Goal: Task Accomplishment & Management: Manage account settings

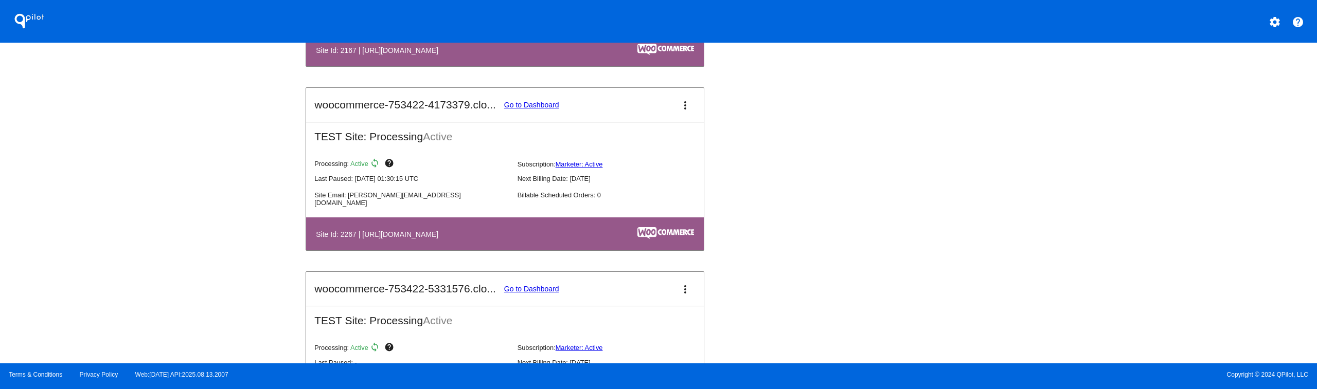
scroll to position [1693, 0]
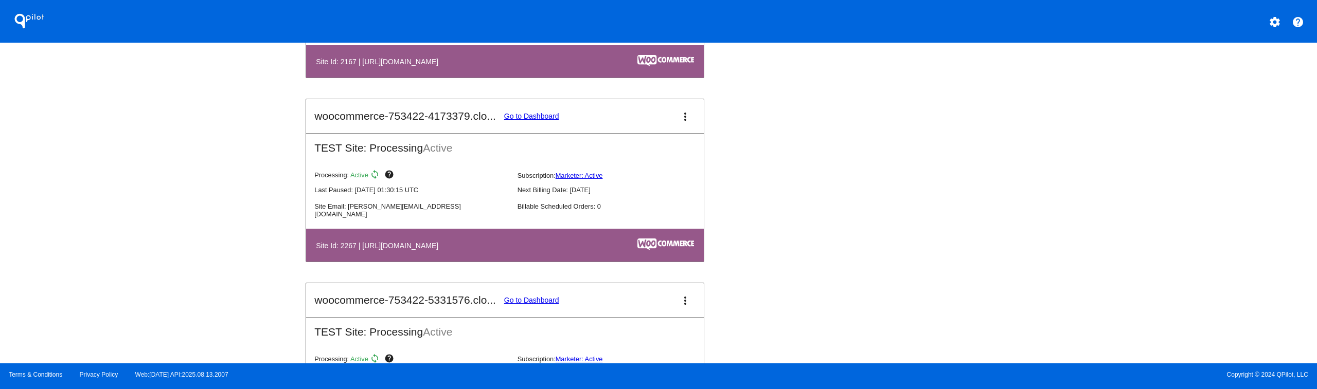
click at [505, 114] on link "Go to Dashboard" at bounding box center [531, 116] width 55 height 8
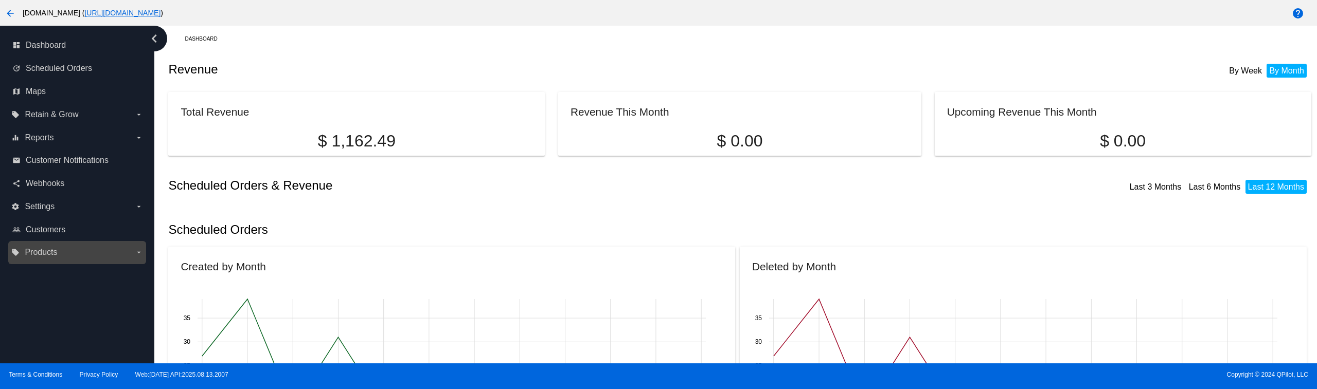
click at [64, 244] on div "local_offer Products arrow_drop_down" at bounding box center [77, 252] width 138 height 23
click at [66, 256] on label "local_offer Products arrow_drop_down" at bounding box center [76, 252] width 131 height 16
click at [0, 0] on input "local_offer Products arrow_drop_down" at bounding box center [0, 0] width 0 height 0
click at [55, 268] on ul "Products Product Groups" at bounding box center [76, 280] width 131 height 38
click at [51, 271] on span "Products" at bounding box center [47, 273] width 31 height 9
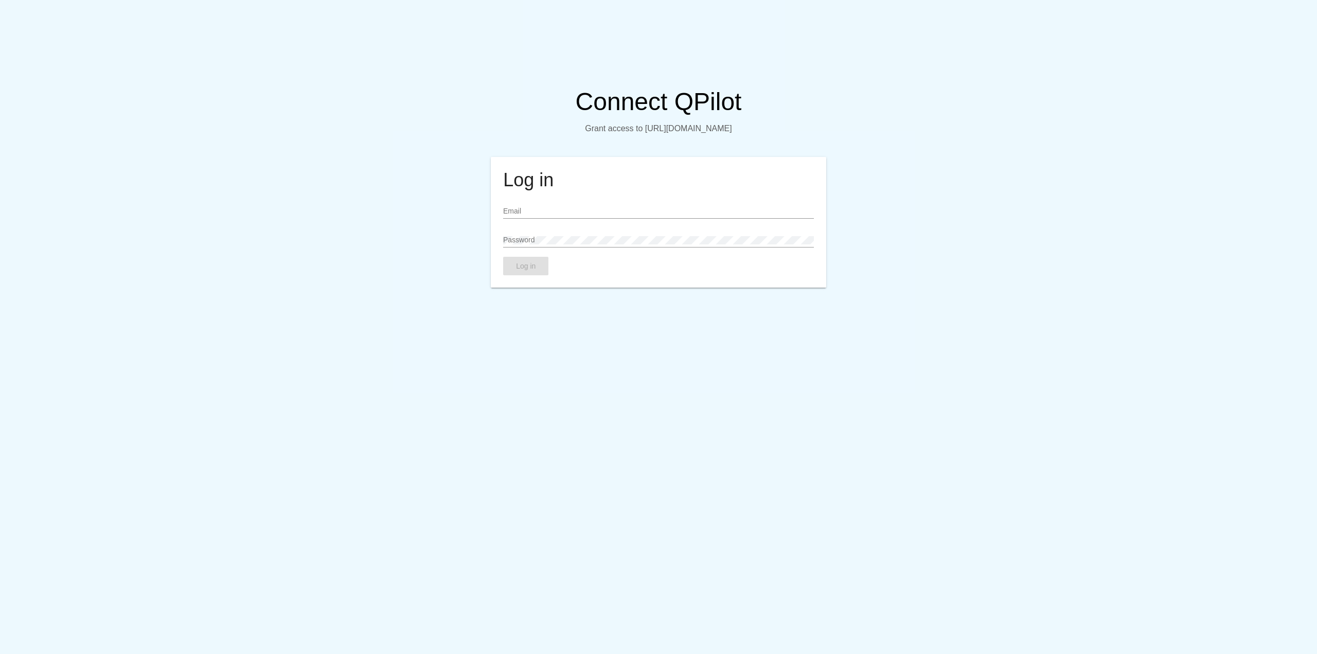
click at [573, 216] on input "Email" at bounding box center [658, 211] width 310 height 8
